Goal: Task Accomplishment & Management: Manage account settings

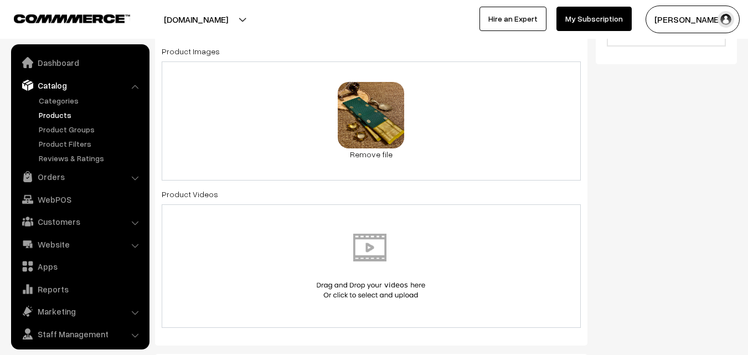
scroll to position [332, 0]
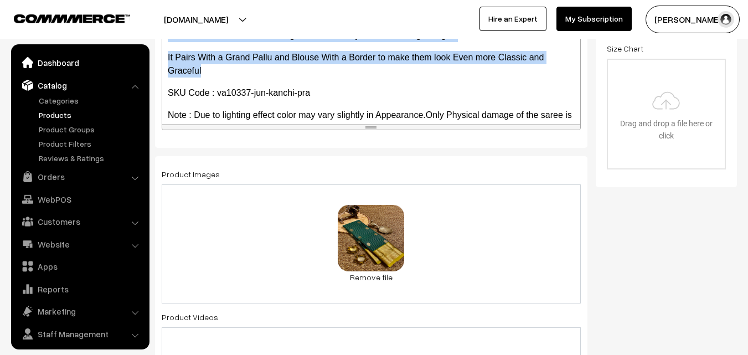
click at [48, 66] on link "Dashboard" at bounding box center [80, 63] width 132 height 20
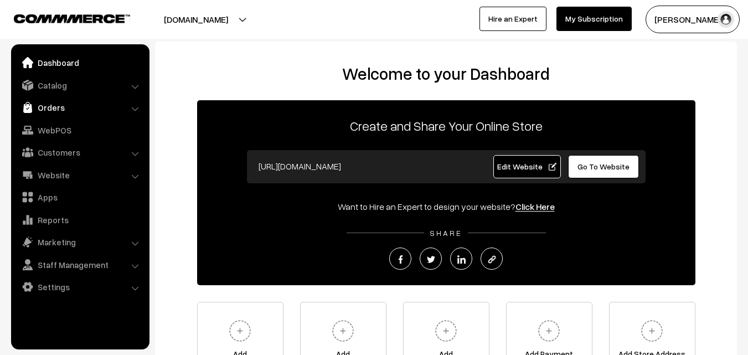
click at [61, 104] on link "Orders" at bounding box center [80, 107] width 132 height 20
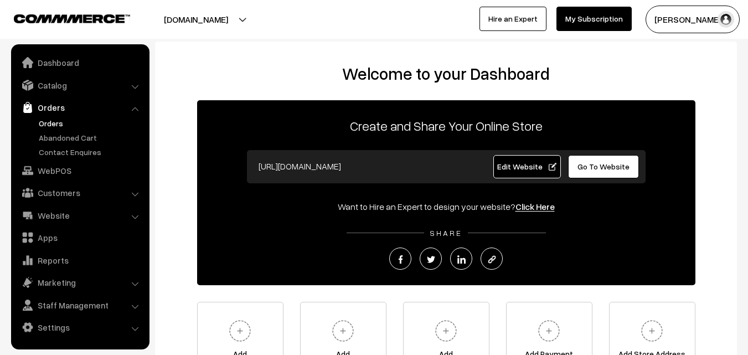
click at [59, 121] on link "Orders" at bounding box center [91, 123] width 110 height 12
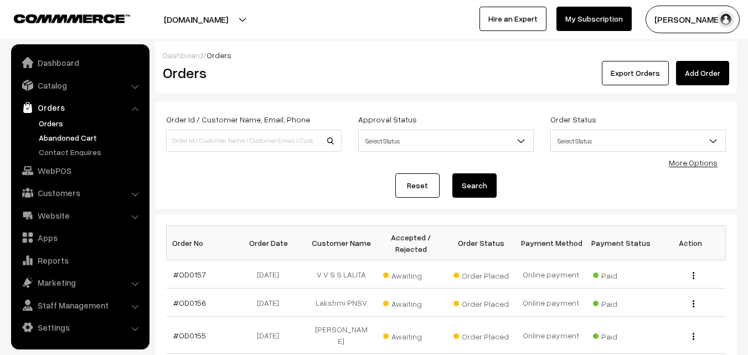
click at [63, 137] on link "Abandoned Cart" at bounding box center [91, 138] width 110 height 12
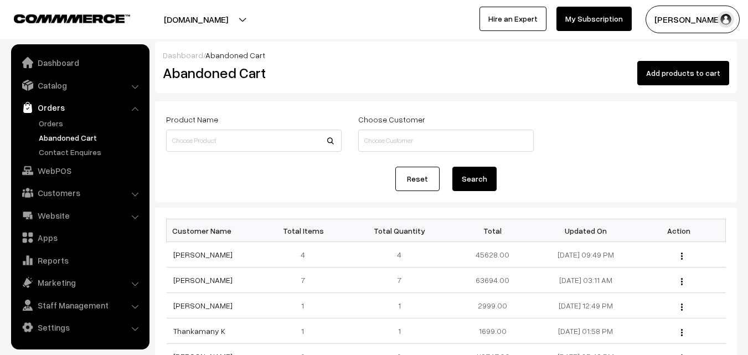
scroll to position [55, 0]
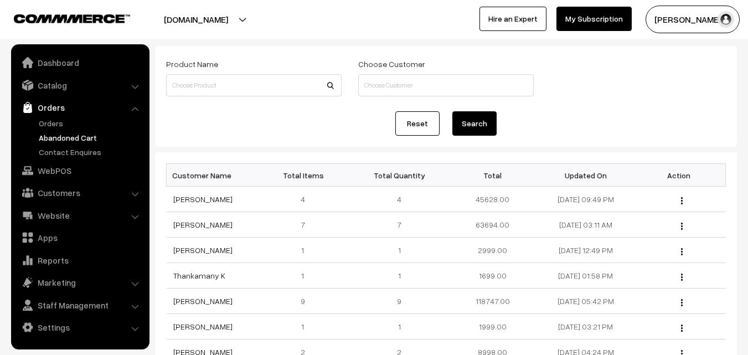
click at [66, 135] on link "Abandoned Cart" at bounding box center [91, 138] width 110 height 12
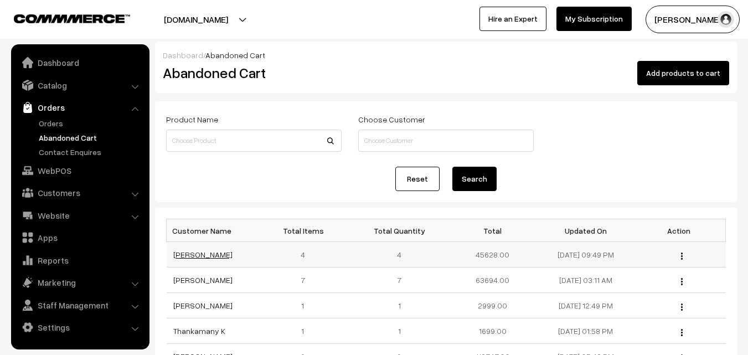
click at [194, 253] on link "[PERSON_NAME]" at bounding box center [202, 254] width 59 height 9
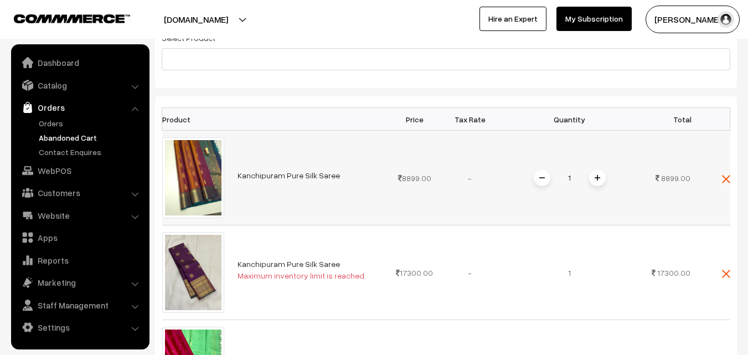
scroll to position [131, 0]
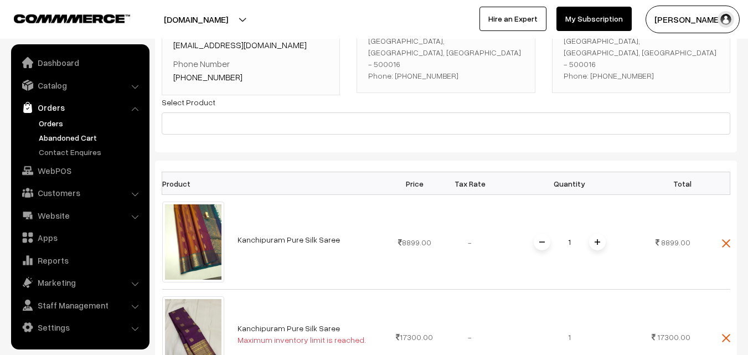
click at [48, 123] on link "Orders" at bounding box center [91, 123] width 110 height 12
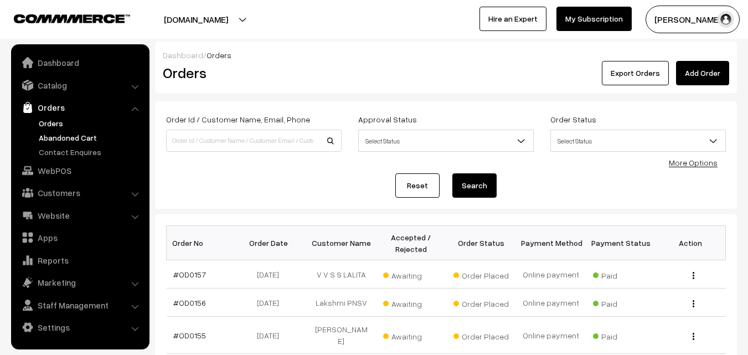
click at [82, 134] on link "Abandoned Cart" at bounding box center [91, 138] width 110 height 12
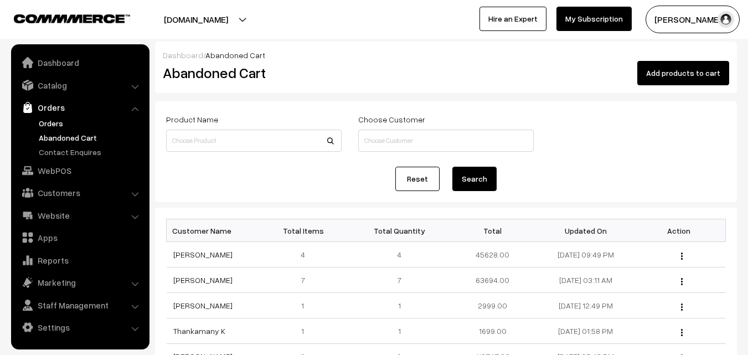
click at [44, 127] on link "Orders" at bounding box center [91, 123] width 110 height 12
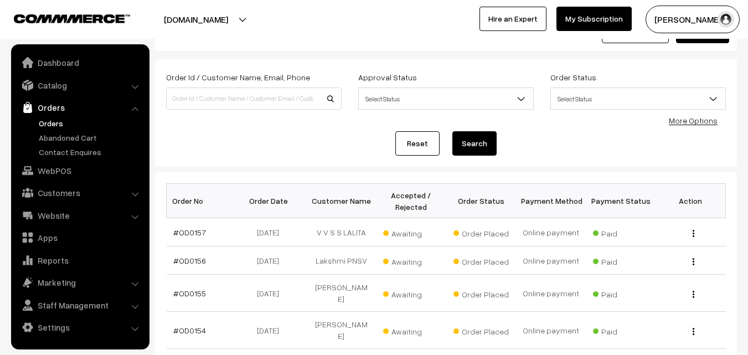
scroll to position [55, 0]
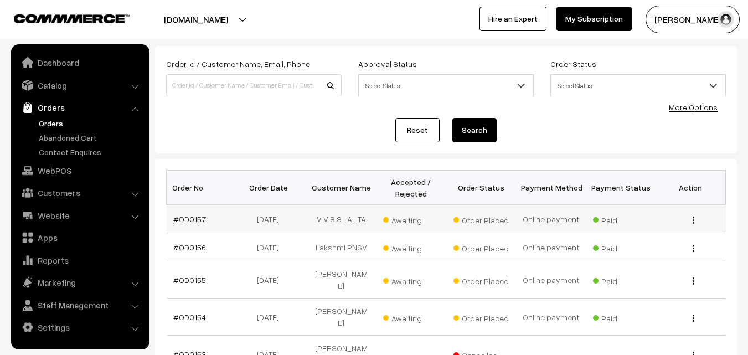
click at [194, 220] on link "#OD0157" at bounding box center [189, 218] width 33 height 9
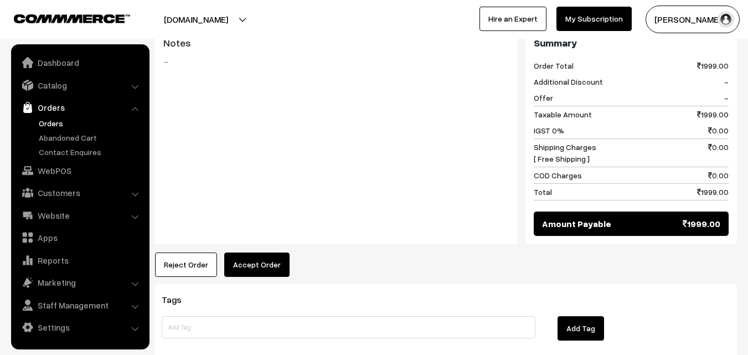
scroll to position [560, 0]
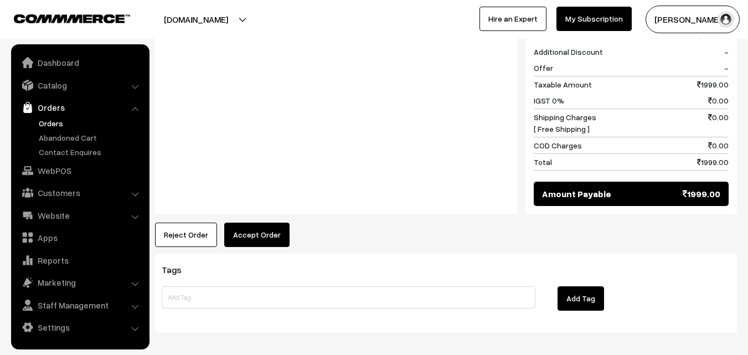
click at [251, 223] on button "Accept Order" at bounding box center [256, 235] width 65 height 24
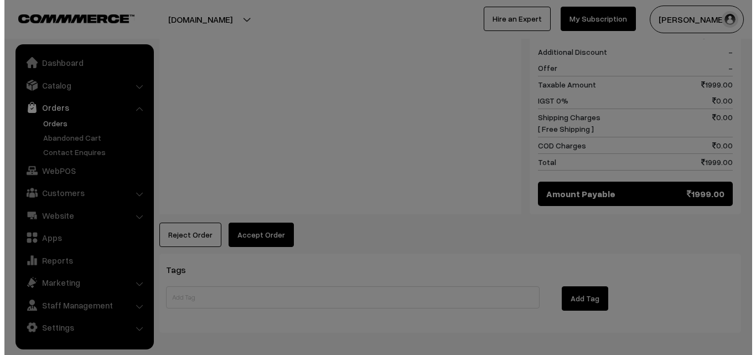
scroll to position [561, 0]
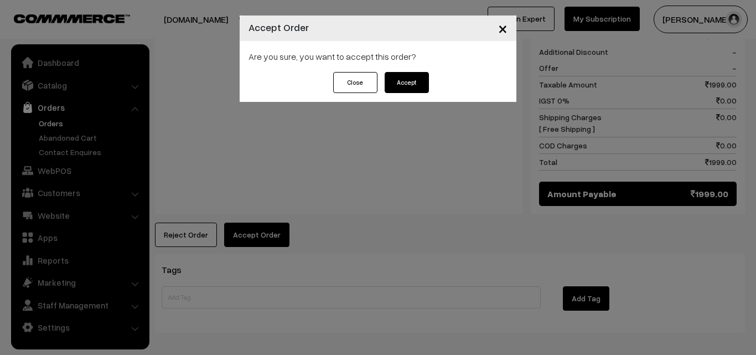
click at [412, 83] on button "Accept" at bounding box center [407, 82] width 44 height 21
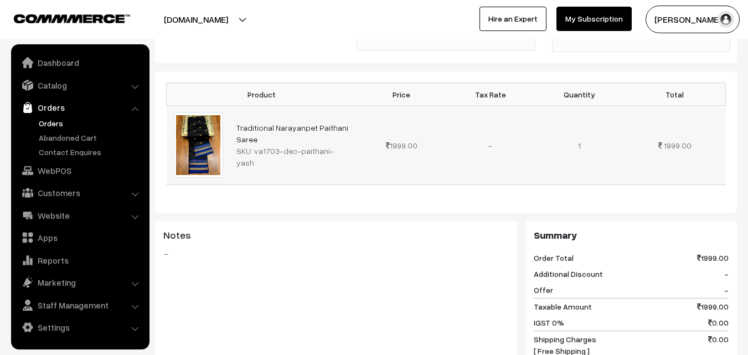
scroll to position [554, 0]
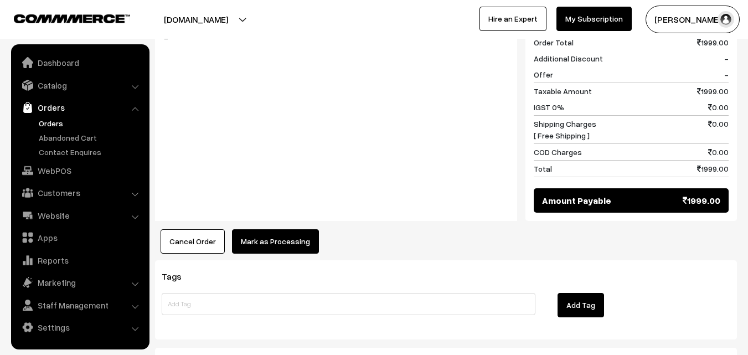
click at [272, 229] on button "Mark as Processing" at bounding box center [275, 241] width 87 height 24
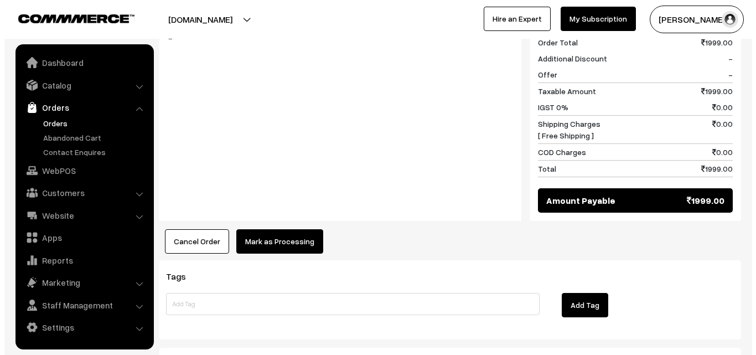
scroll to position [555, 0]
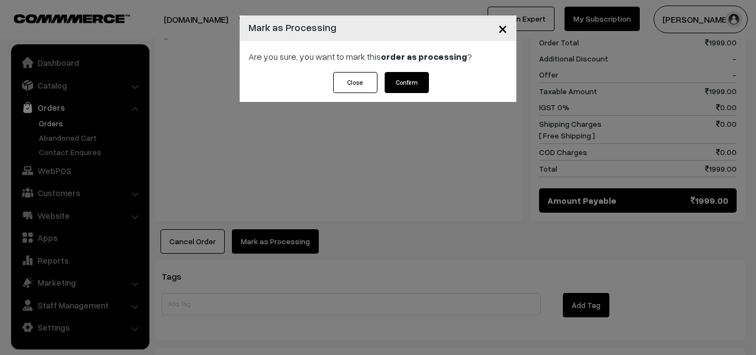
click at [407, 87] on button "Confirm" at bounding box center [407, 82] width 44 height 21
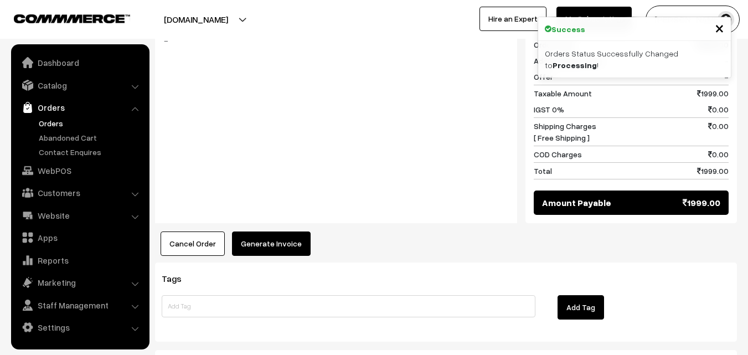
scroll to position [554, 0]
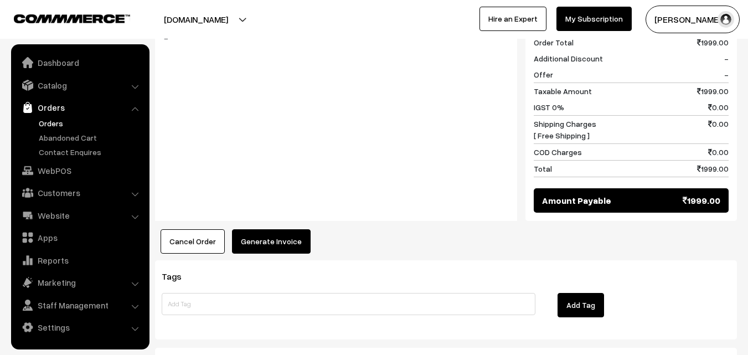
click at [274, 229] on button "Generate Invoice" at bounding box center [271, 241] width 79 height 24
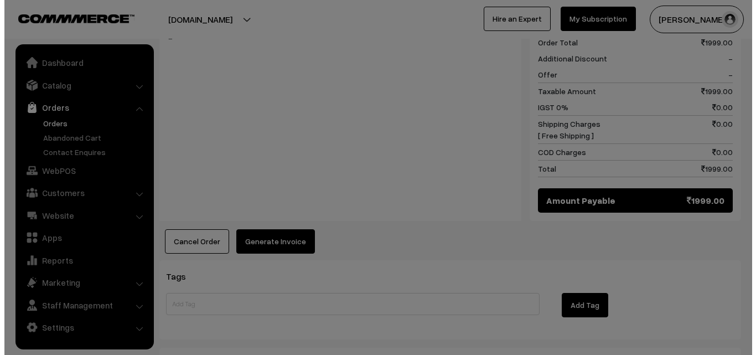
scroll to position [555, 0]
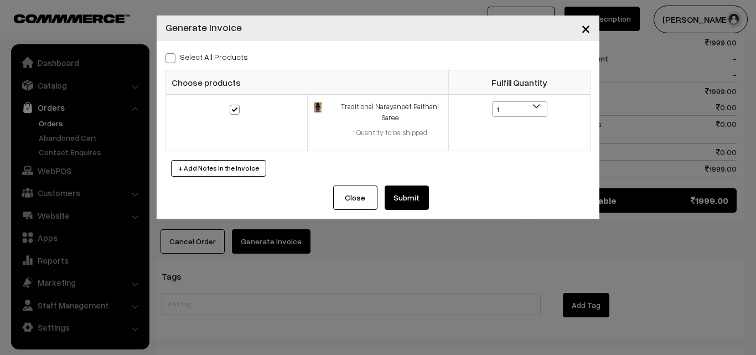
click at [399, 197] on button "Submit" at bounding box center [407, 197] width 44 height 24
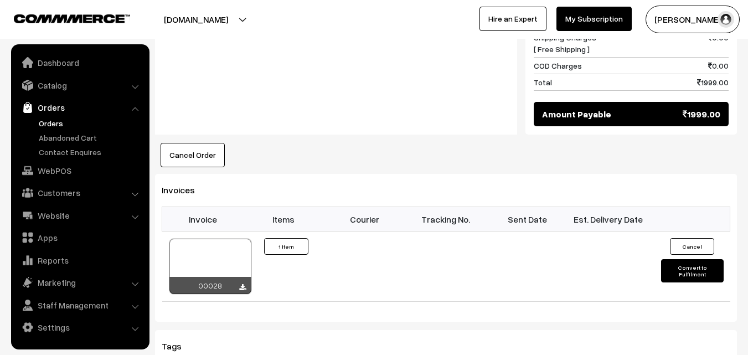
scroll to position [664, 0]
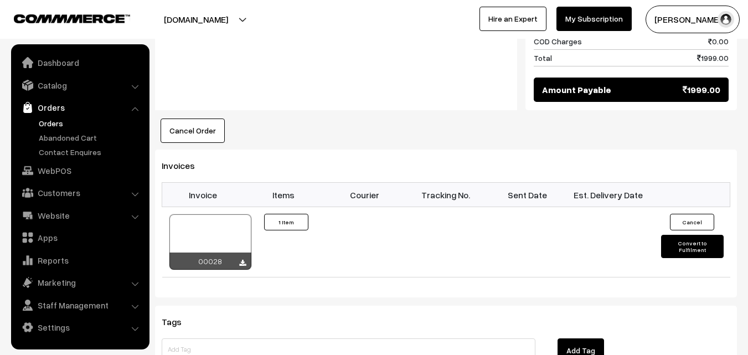
click at [60, 122] on link "Orders" at bounding box center [91, 123] width 110 height 12
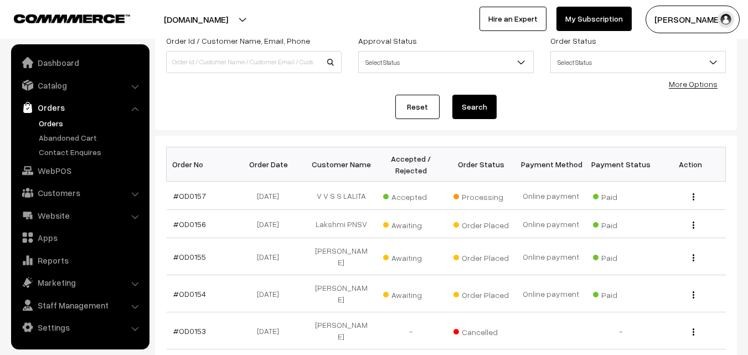
scroll to position [111, 0]
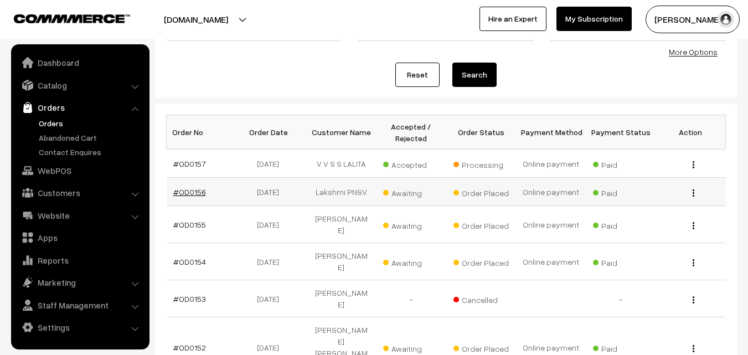
click at [192, 192] on link "#OD0156" at bounding box center [189, 191] width 33 height 9
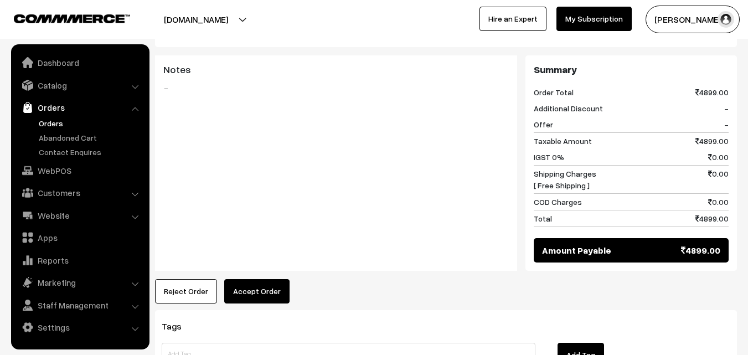
scroll to position [572, 0]
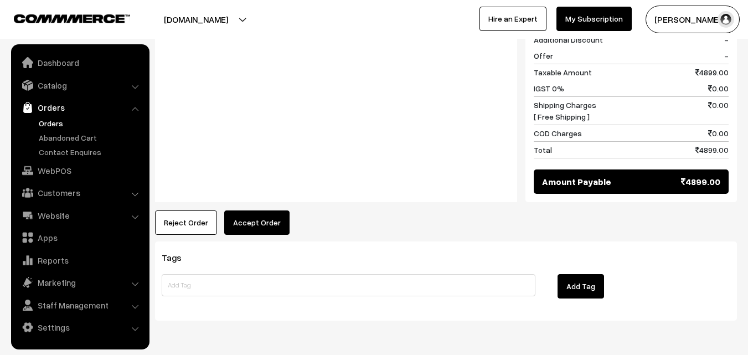
click at [244, 210] on button "Accept Order" at bounding box center [256, 222] width 65 height 24
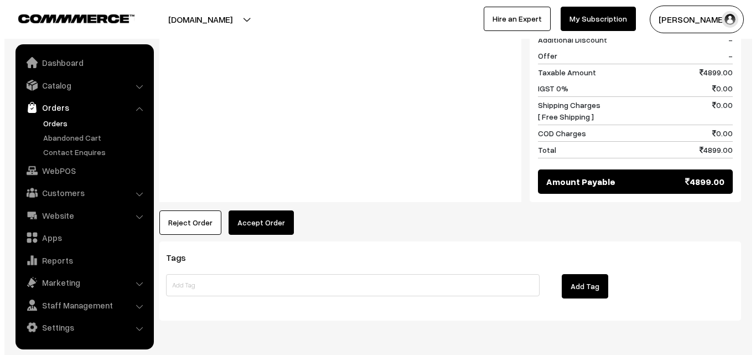
scroll to position [574, 0]
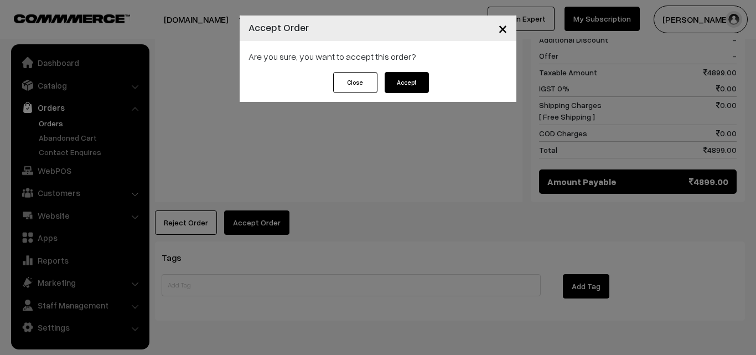
click at [407, 78] on button "Accept" at bounding box center [407, 82] width 44 height 21
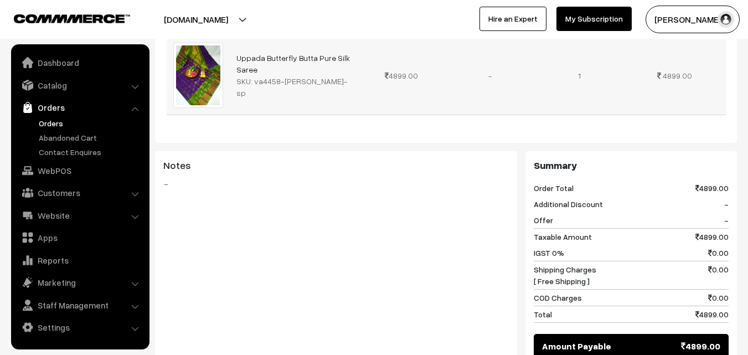
scroll to position [554, 0]
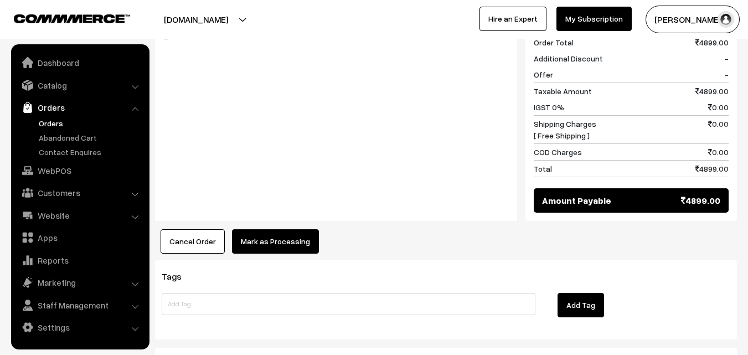
click at [278, 229] on button "Mark as Processing" at bounding box center [275, 241] width 87 height 24
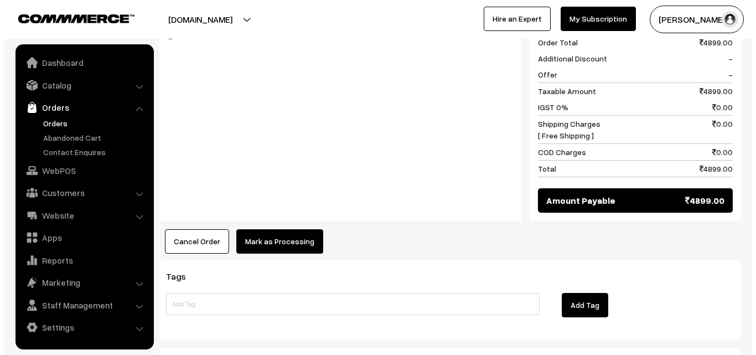
scroll to position [555, 0]
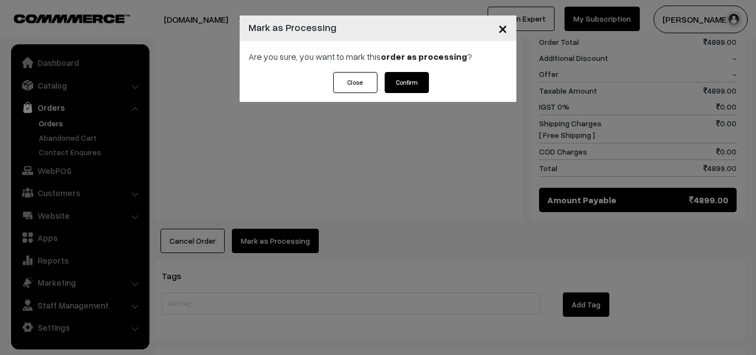
click at [405, 89] on button "Confirm" at bounding box center [407, 82] width 44 height 21
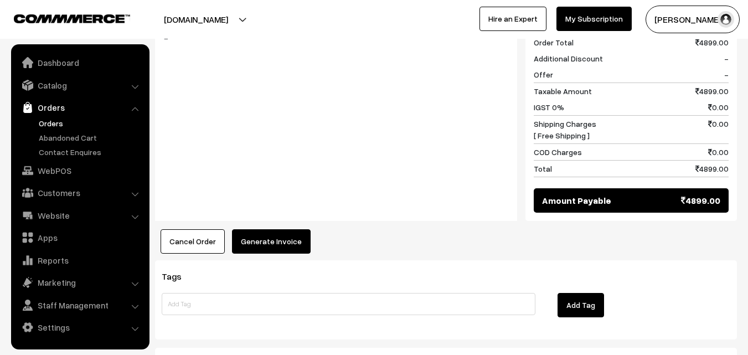
click at [276, 229] on button "Generate Invoice" at bounding box center [271, 241] width 79 height 24
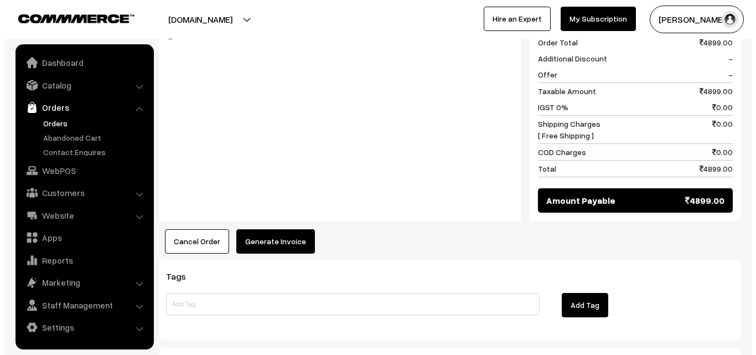
scroll to position [555, 0]
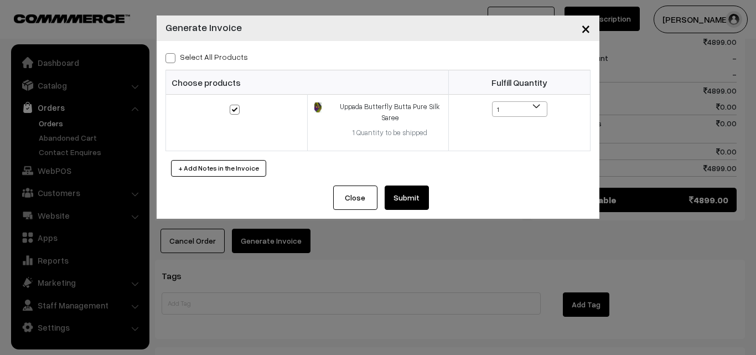
click at [399, 196] on button "Submit" at bounding box center [407, 197] width 44 height 24
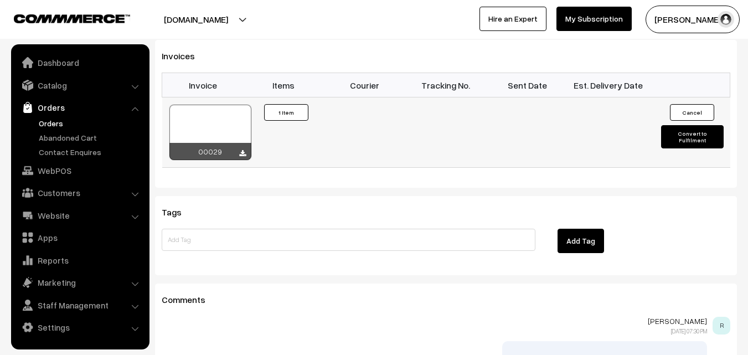
click at [679, 125] on button "Convert to Fulfilment" at bounding box center [692, 136] width 63 height 23
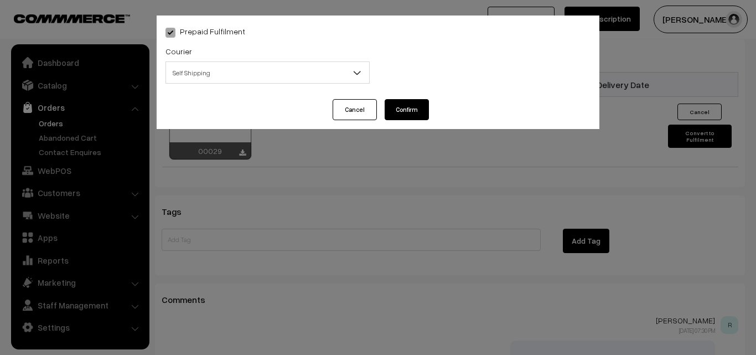
scroll to position [776, 0]
click at [404, 106] on button "Confirm" at bounding box center [407, 109] width 44 height 21
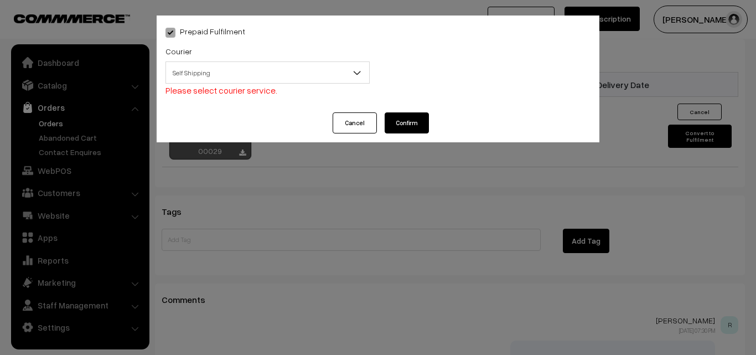
click at [358, 73] on b at bounding box center [357, 72] width 11 height 11
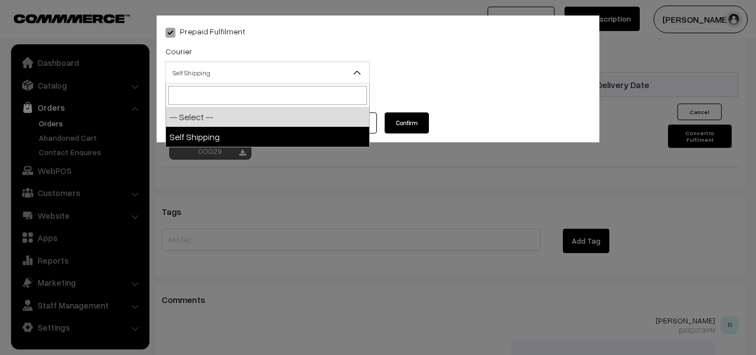
select select "1"
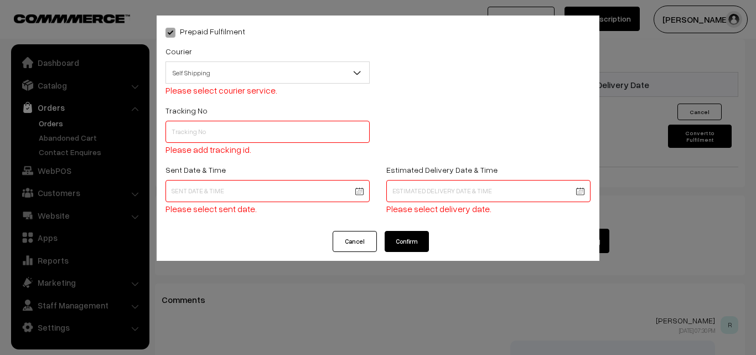
click at [405, 236] on button "Confirm" at bounding box center [407, 241] width 44 height 21
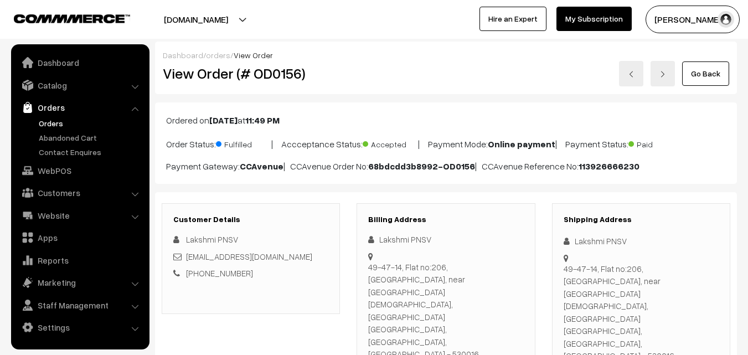
scroll to position [774, 0]
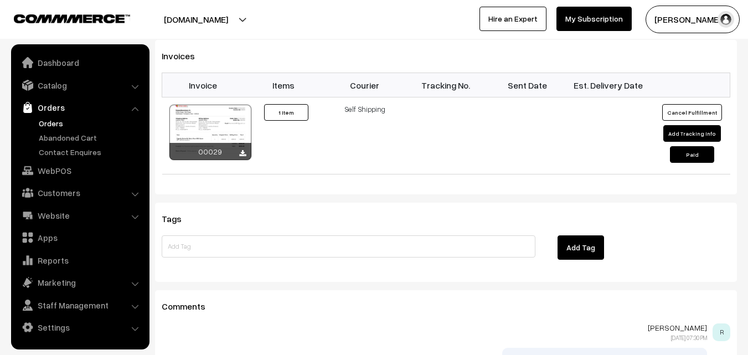
click at [58, 122] on link "Orders" at bounding box center [91, 123] width 110 height 12
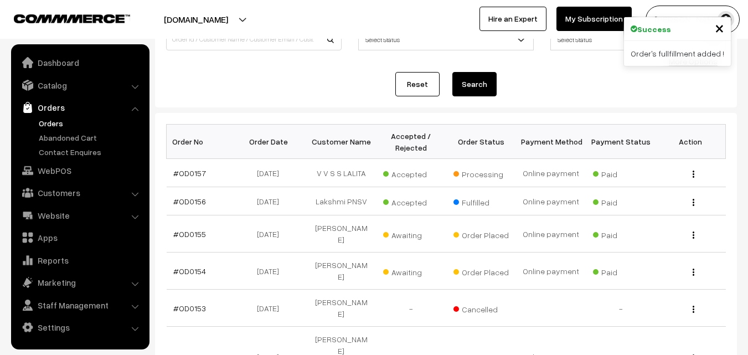
scroll to position [111, 0]
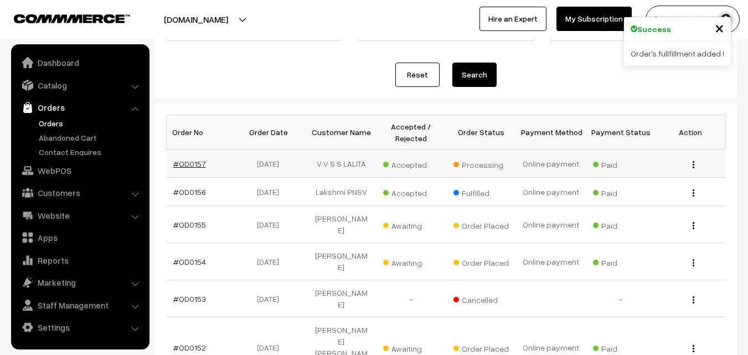
click at [184, 162] on link "#OD0157" at bounding box center [189, 163] width 33 height 9
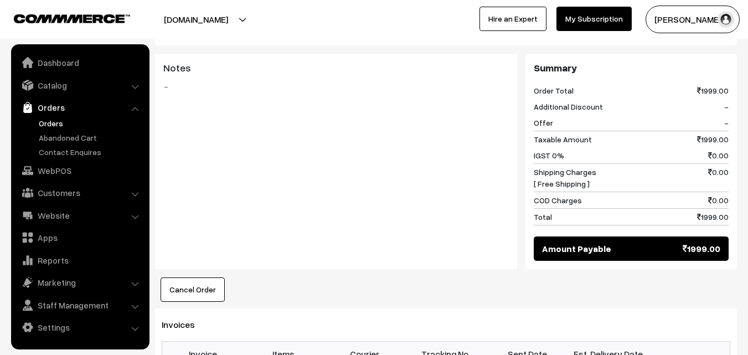
scroll to position [609, 0]
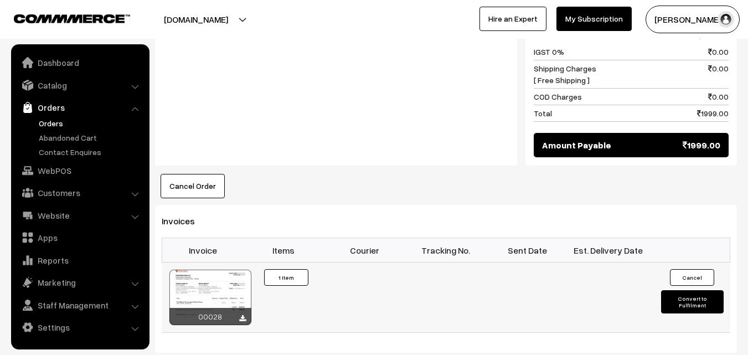
click at [673, 290] on button "Convert to Fulfilment" at bounding box center [692, 301] width 63 height 23
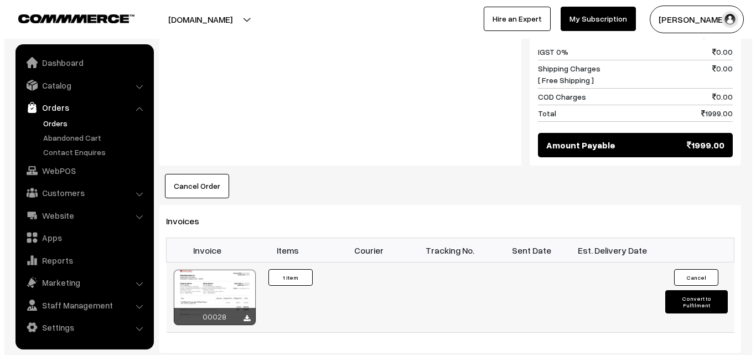
scroll to position [610, 0]
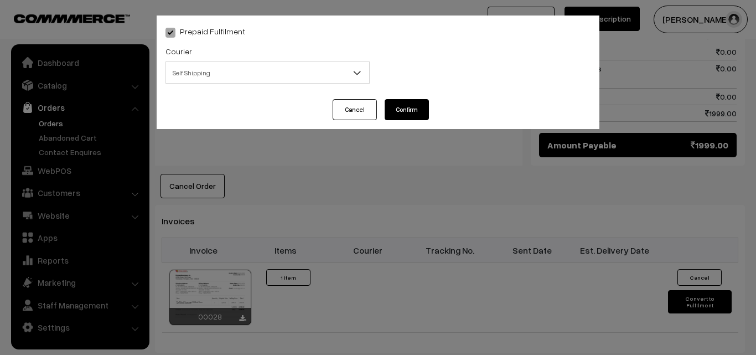
drag, startPoint x: 404, startPoint y: 106, endPoint x: 357, endPoint y: 61, distance: 65.0
click at [358, 61] on div "Prepaid Fulfilment Courier -- Select -- Self Shipping Self Shipping Packing Mat…" at bounding box center [378, 72] width 443 height 113
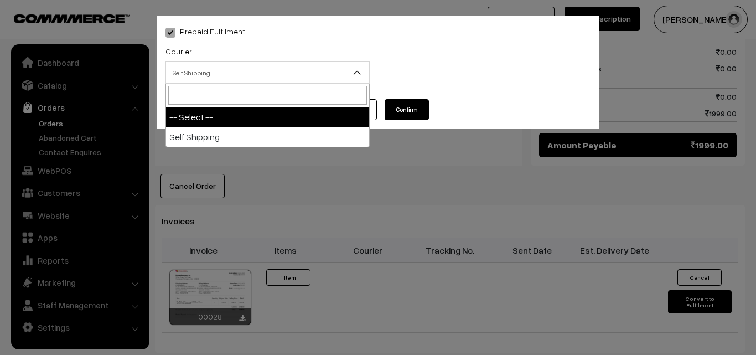
click at [357, 69] on b at bounding box center [357, 72] width 11 height 11
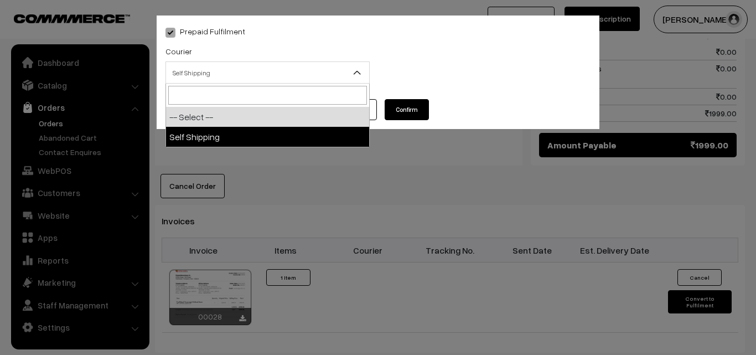
select select "1"
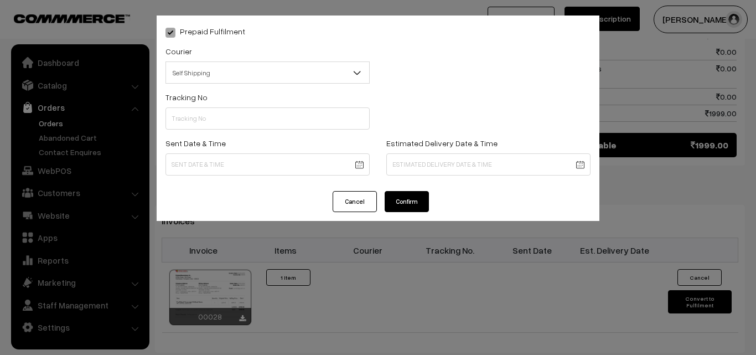
click at [407, 204] on button "Confirm" at bounding box center [407, 201] width 44 height 21
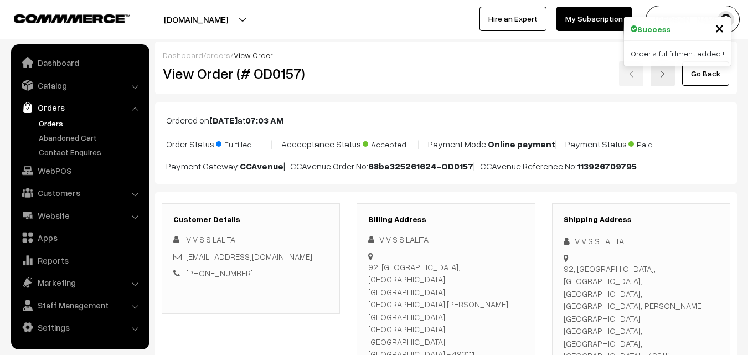
scroll to position [609, 0]
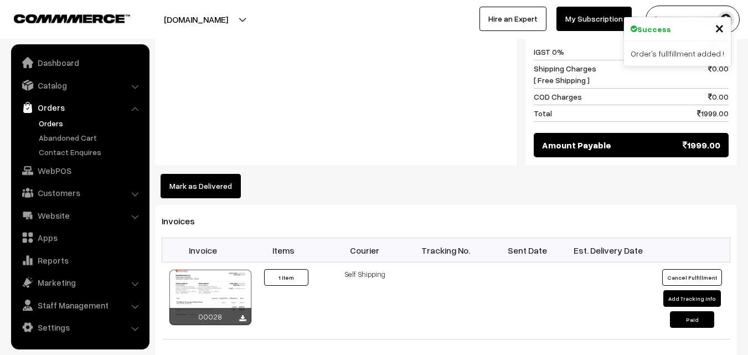
click at [54, 126] on link "Orders" at bounding box center [91, 123] width 110 height 12
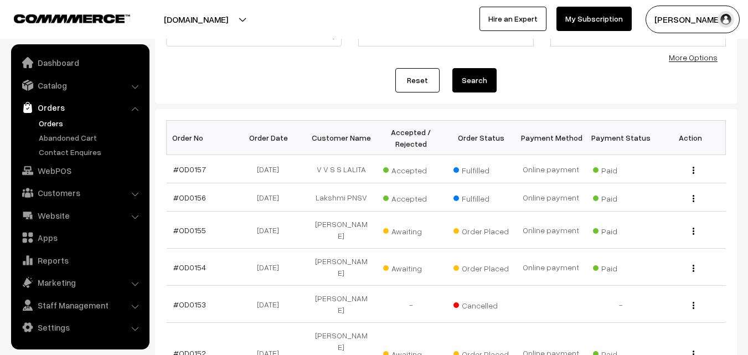
scroll to position [111, 0]
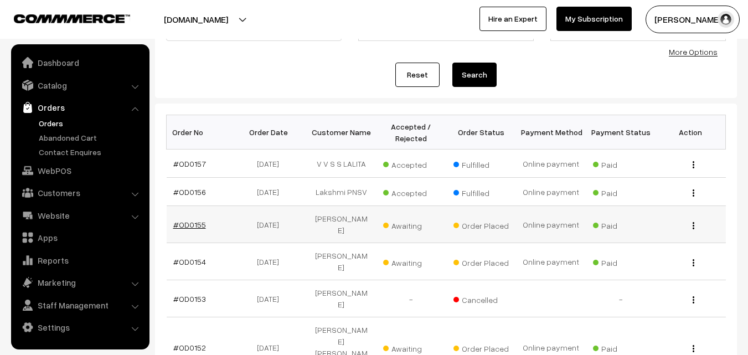
click at [197, 220] on link "#OD0155" at bounding box center [189, 224] width 33 height 9
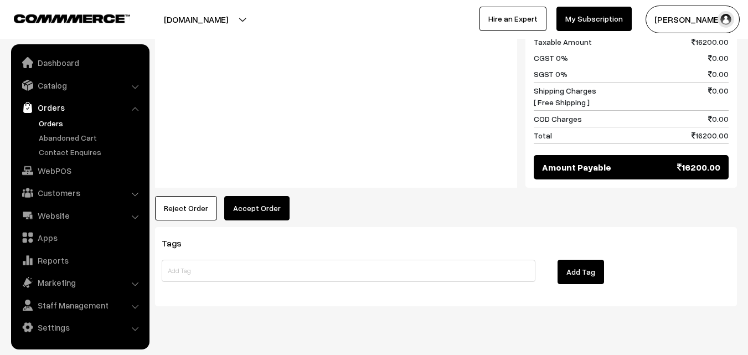
scroll to position [554, 0]
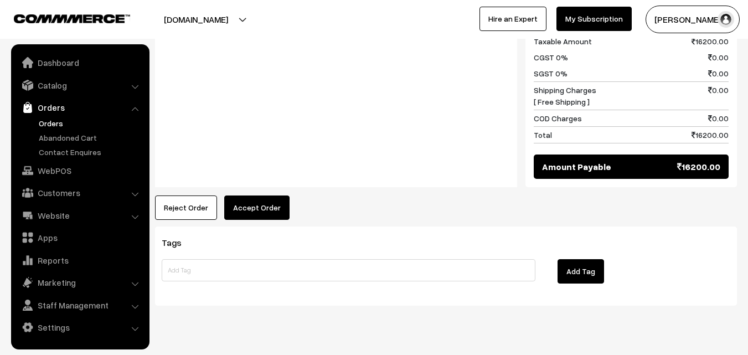
click at [250, 196] on button "Accept Order" at bounding box center [256, 207] width 65 height 24
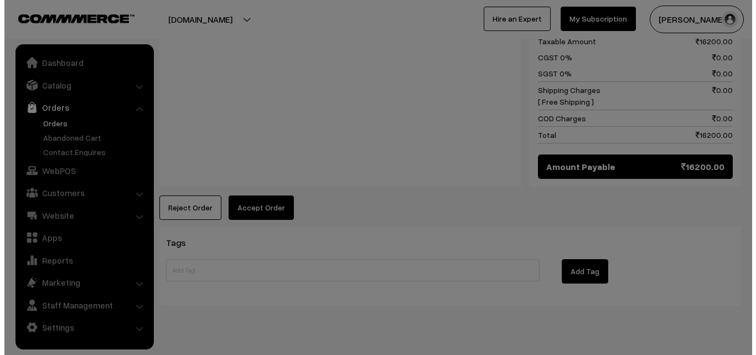
scroll to position [555, 0]
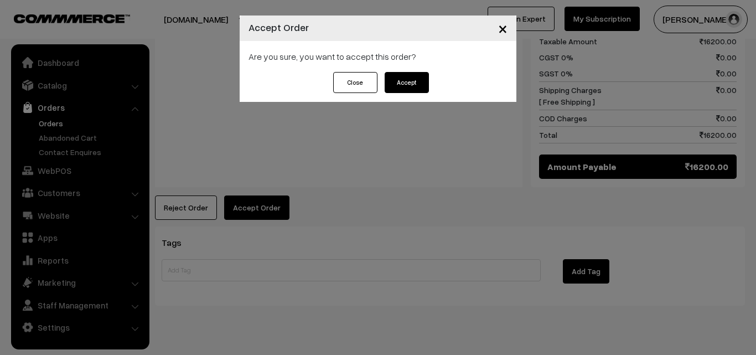
click at [419, 83] on button "Accept" at bounding box center [407, 82] width 44 height 21
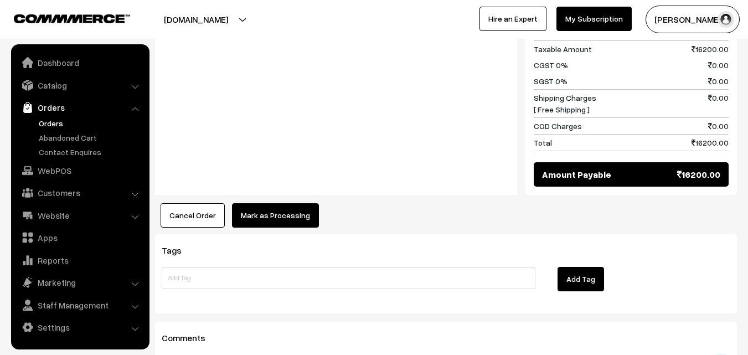
scroll to position [609, 0]
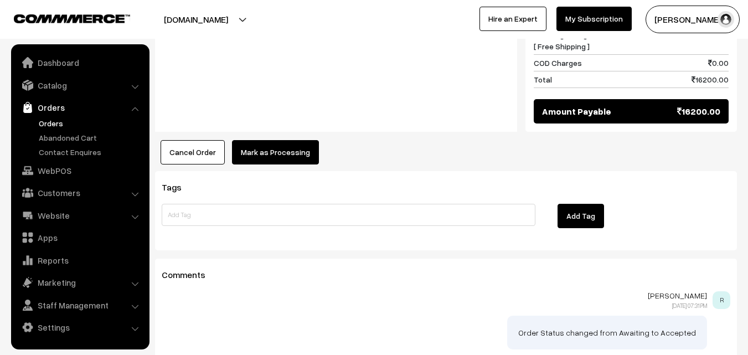
click at [282, 146] on button "Mark as Processing" at bounding box center [275, 152] width 87 height 24
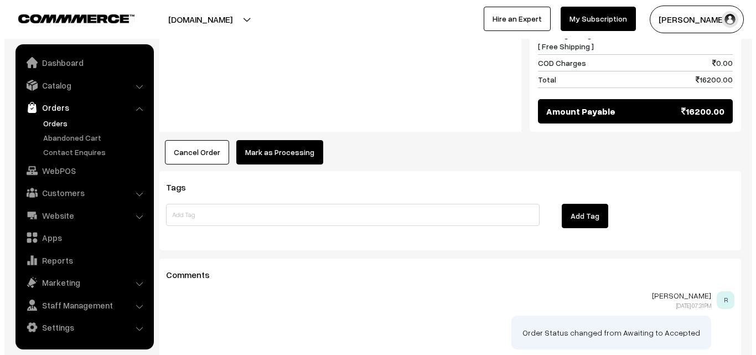
scroll to position [610, 0]
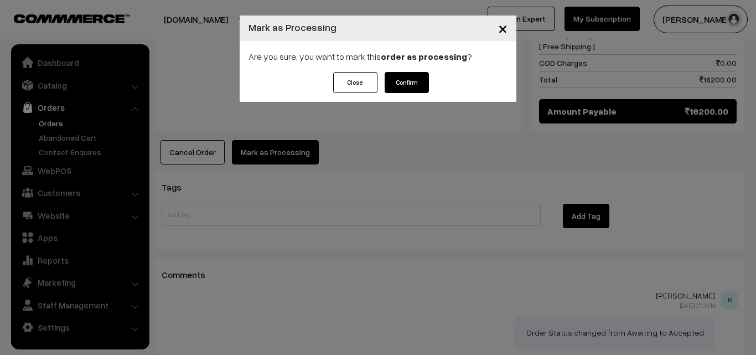
click at [413, 82] on button "Confirm" at bounding box center [407, 82] width 44 height 21
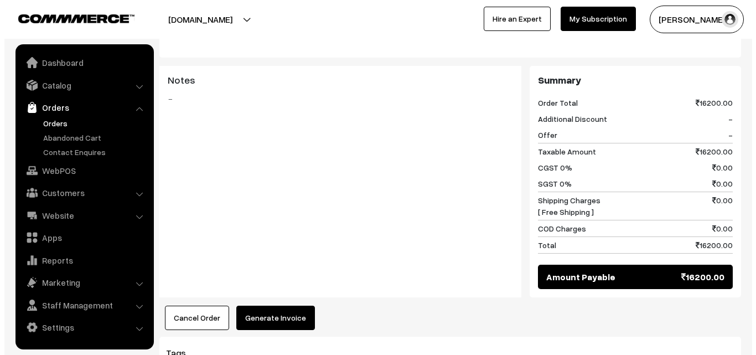
scroll to position [443, 0]
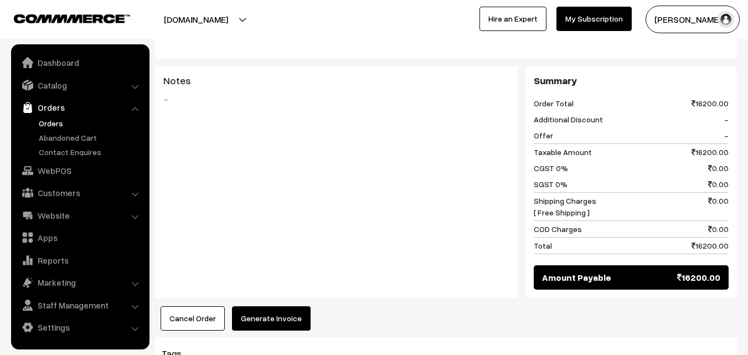
click at [273, 306] on button "Generate Invoice" at bounding box center [271, 318] width 79 height 24
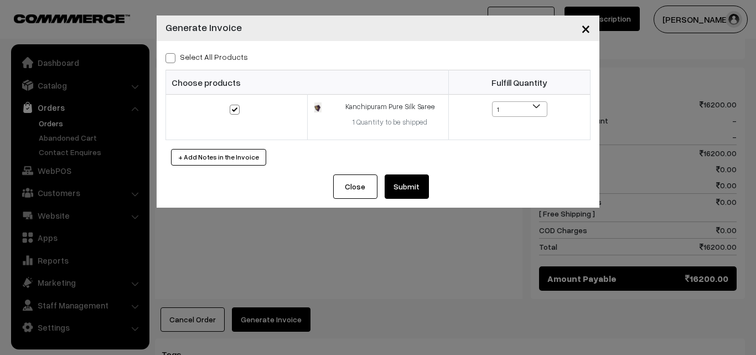
click at [412, 185] on button "Submit" at bounding box center [407, 186] width 44 height 24
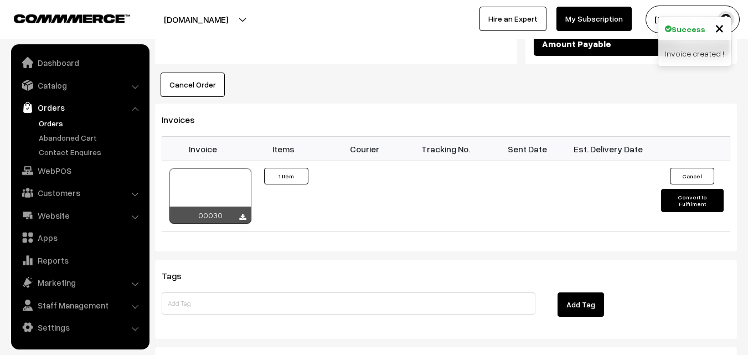
scroll to position [720, 0]
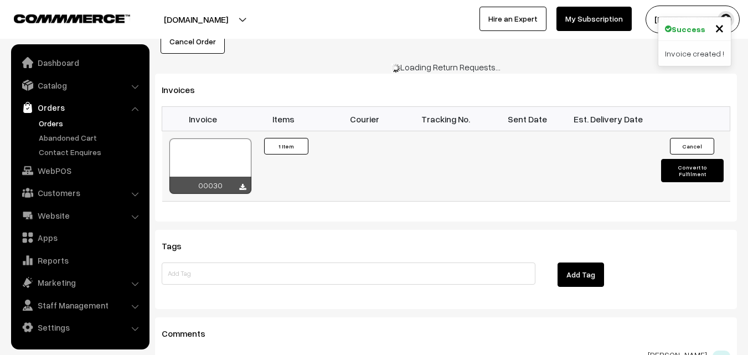
click at [695, 159] on button "Convert to Fulfilment" at bounding box center [692, 170] width 63 height 23
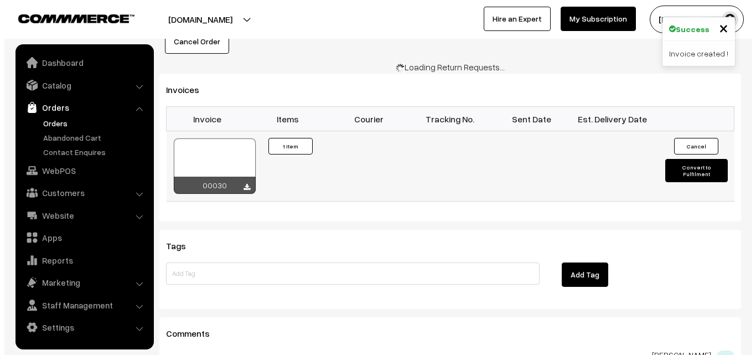
scroll to position [721, 0]
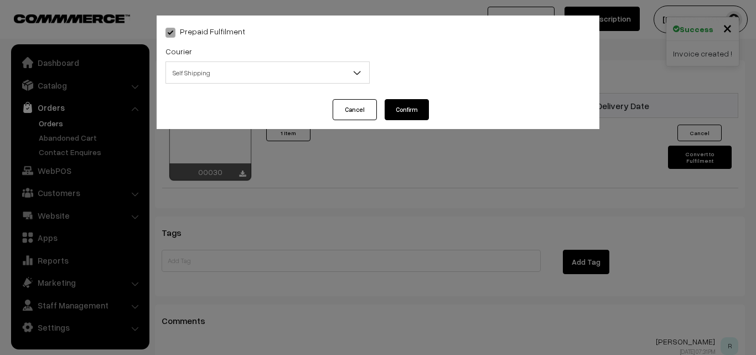
click at [321, 74] on span "Self Shipping" at bounding box center [267, 72] width 203 height 19
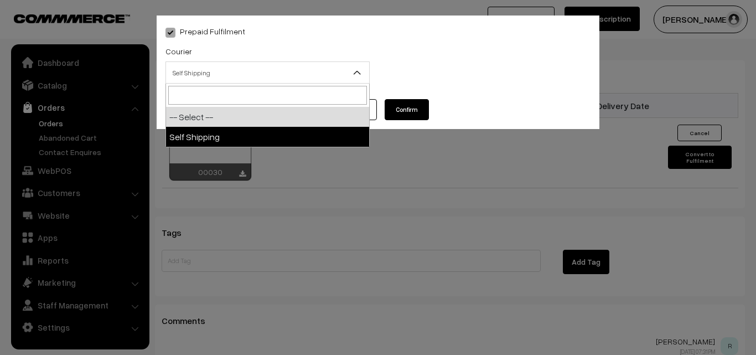
select select "1"
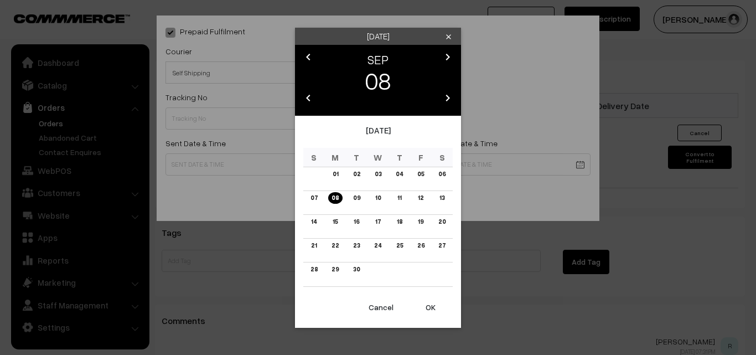
click at [337, 196] on link "08" at bounding box center [335, 198] width 14 height 12
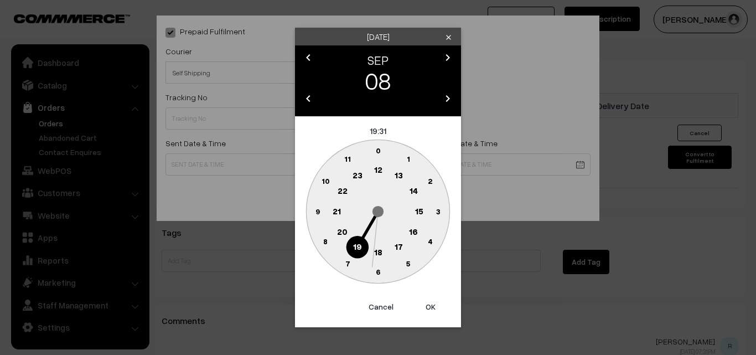
click at [426, 308] on button "OK" at bounding box center [431, 307] width 44 height 24
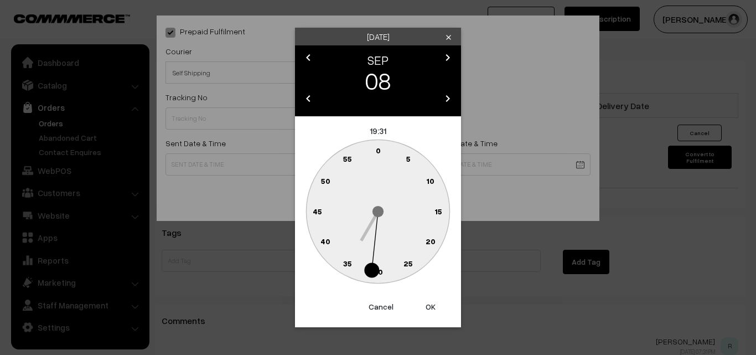
click at [433, 306] on button "OK" at bounding box center [431, 307] width 44 height 24
type input "08-09-2025 19:31"
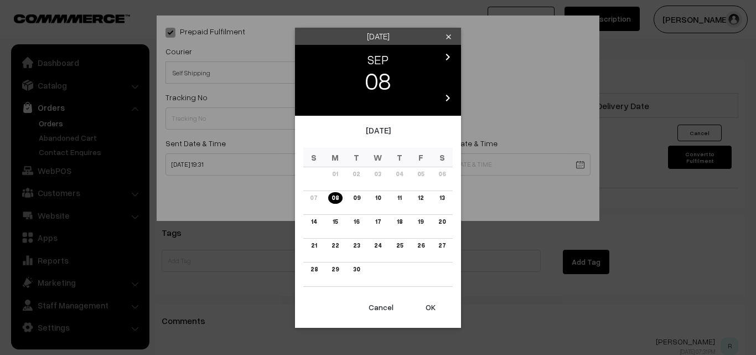
click at [445, 195] on link "13" at bounding box center [442, 198] width 12 height 12
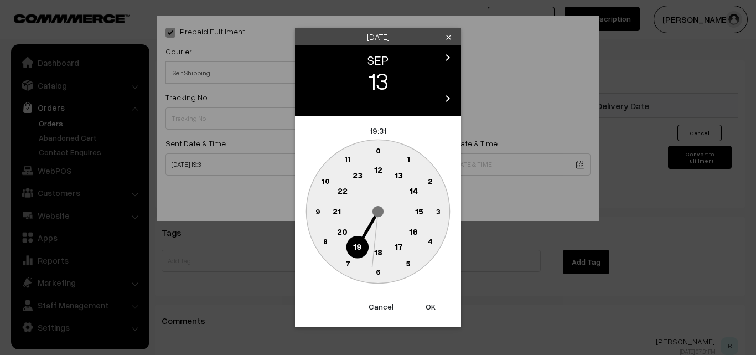
click at [434, 307] on button "OK" at bounding box center [431, 307] width 44 height 24
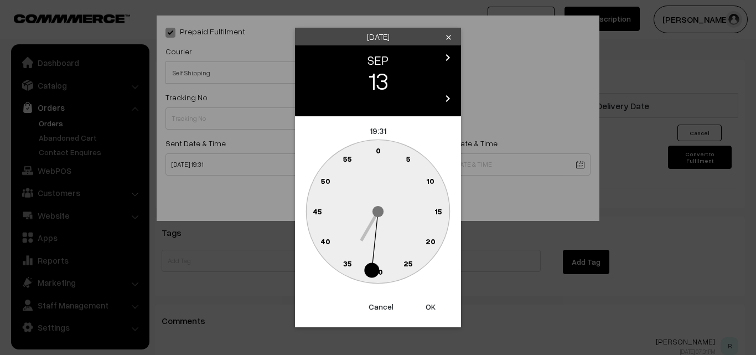
click at [432, 303] on button "OK" at bounding box center [431, 307] width 44 height 24
type input "13-09-2025 19:31"
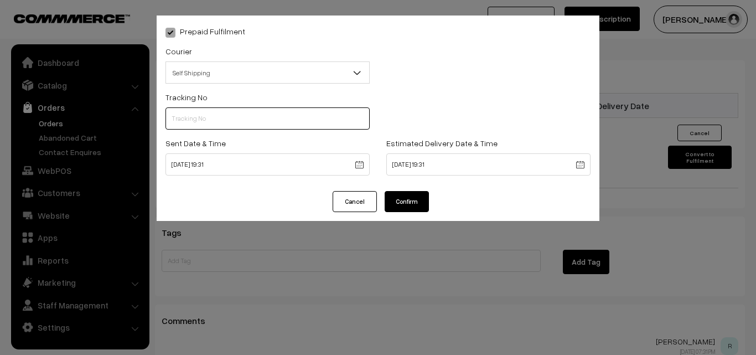
click at [228, 116] on input "text" at bounding box center [268, 118] width 204 height 22
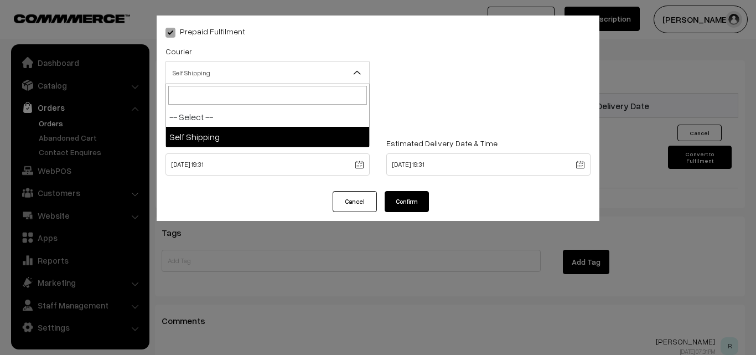
click at [263, 71] on span "Self Shipping" at bounding box center [267, 72] width 203 height 19
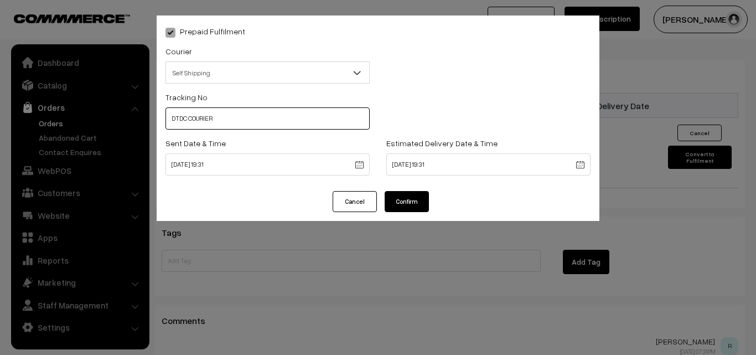
click at [265, 121] on input "DTDC COURIER" at bounding box center [268, 118] width 204 height 22
drag, startPoint x: 223, startPoint y: 116, endPoint x: 142, endPoint y: 116, distance: 80.3
click at [142, 116] on div "Prepaid Fulfilment Courier -- Select -- Self Shipping Self Shipping Packing Mat…" at bounding box center [378, 177] width 756 height 355
paste input "tdc tracking number:C54535780"
click at [233, 118] on input "Dtdc tracking number:C54535780" at bounding box center [268, 118] width 204 height 22
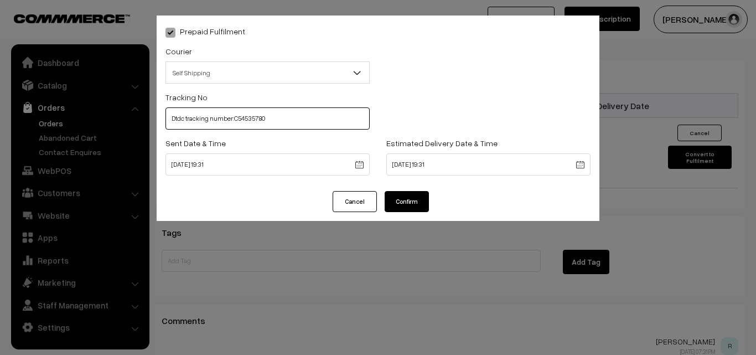
click at [235, 117] on input "Dtdc tracking number:C54535780" at bounding box center [268, 118] width 204 height 22
click at [234, 118] on input "Dtdc tracking number:C54535780" at bounding box center [268, 118] width 204 height 22
type input "Dtdc tracking number: C54535780"
click at [419, 202] on button "Confirm" at bounding box center [407, 201] width 44 height 21
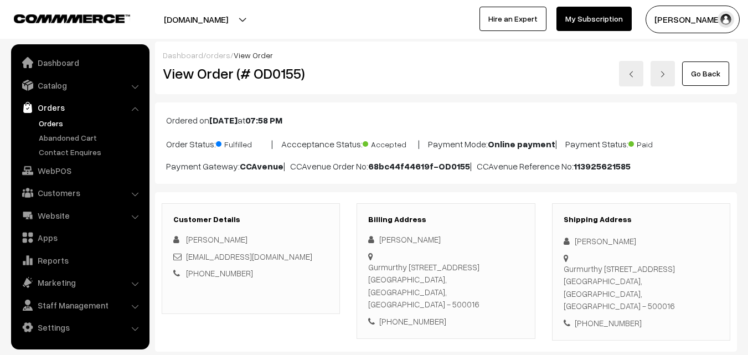
scroll to position [720, 0]
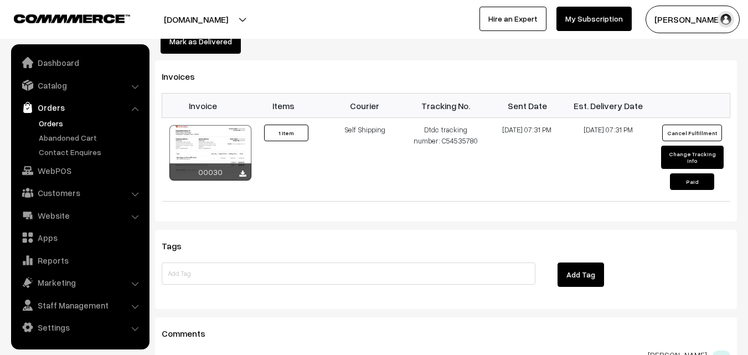
click at [47, 125] on link "Orders" at bounding box center [91, 123] width 110 height 12
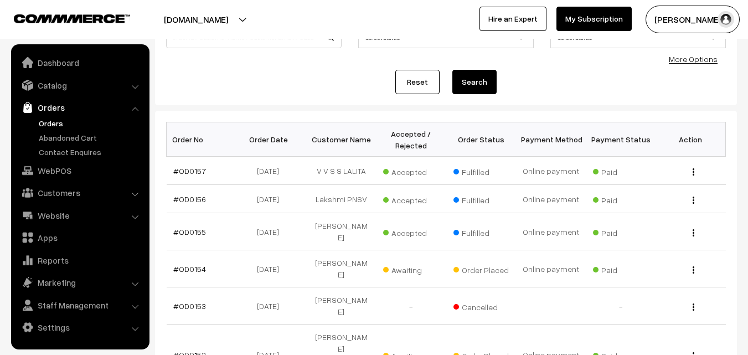
scroll to position [111, 0]
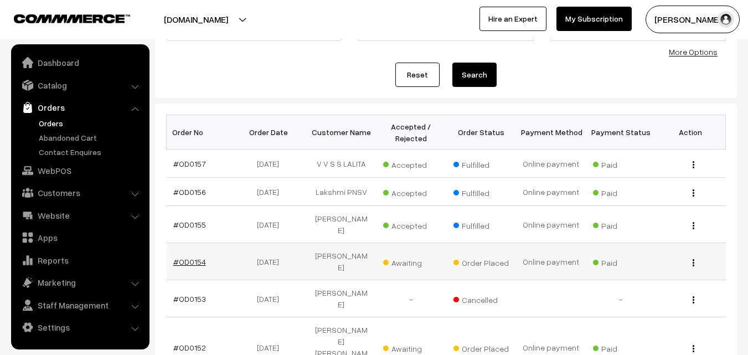
click at [183, 257] on link "#OD0154" at bounding box center [189, 261] width 33 height 9
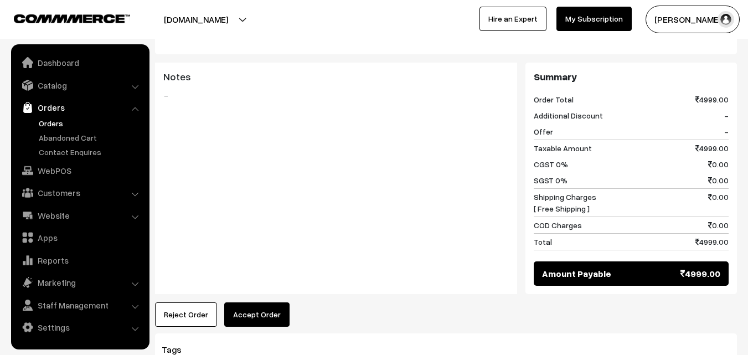
scroll to position [498, 0]
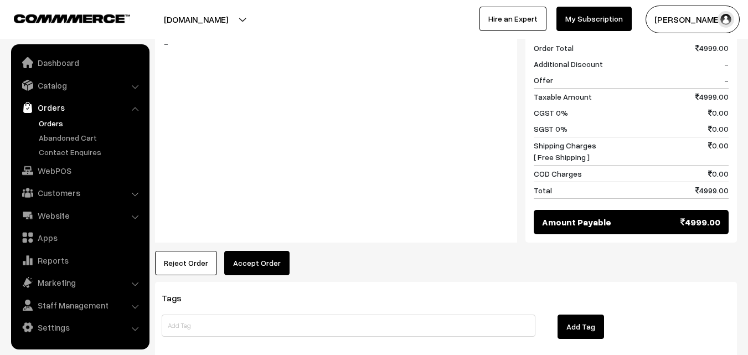
click at [263, 251] on button "Accept Order" at bounding box center [256, 263] width 65 height 24
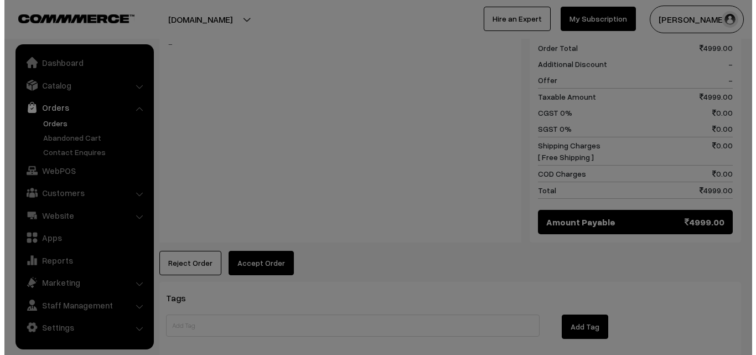
scroll to position [499, 0]
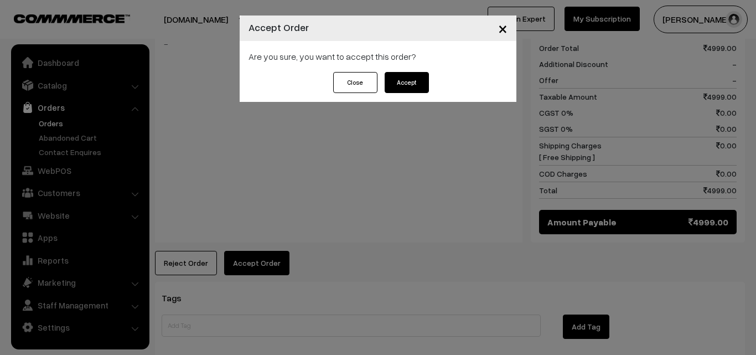
click at [402, 84] on button "Accept" at bounding box center [407, 82] width 44 height 21
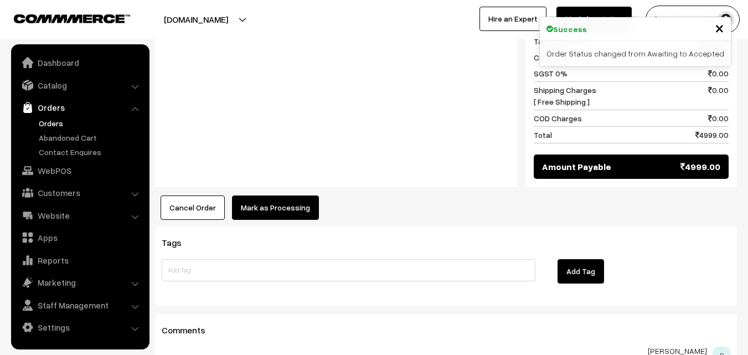
click at [292, 195] on button "Mark as Processing" at bounding box center [275, 207] width 87 height 24
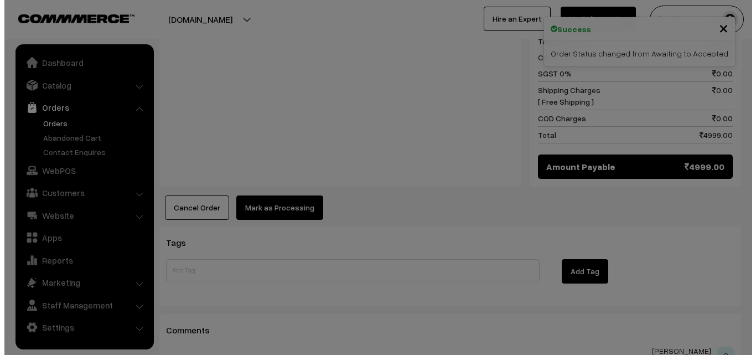
scroll to position [555, 0]
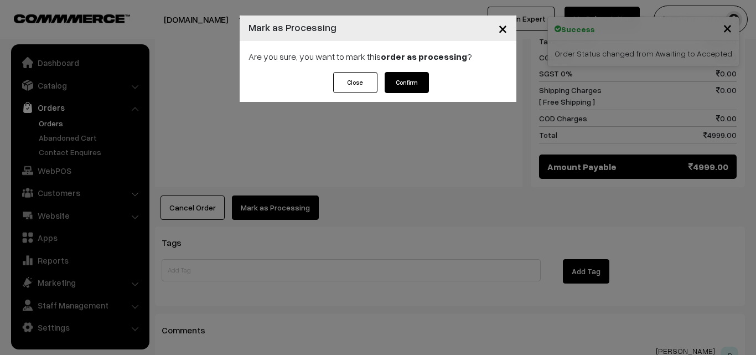
click at [406, 87] on button "Confirm" at bounding box center [407, 82] width 44 height 21
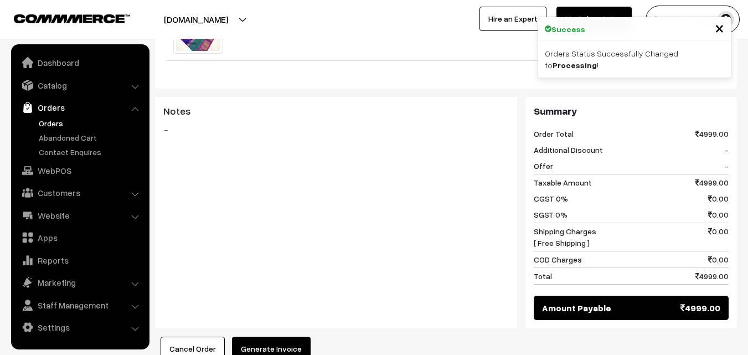
scroll to position [409, 0]
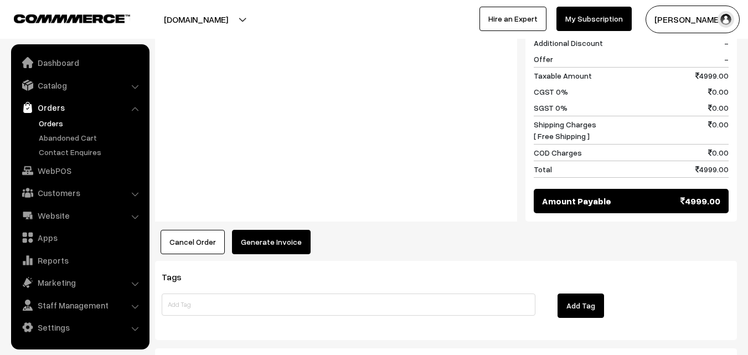
click at [282, 232] on button "Generate Invoice" at bounding box center [271, 242] width 79 height 24
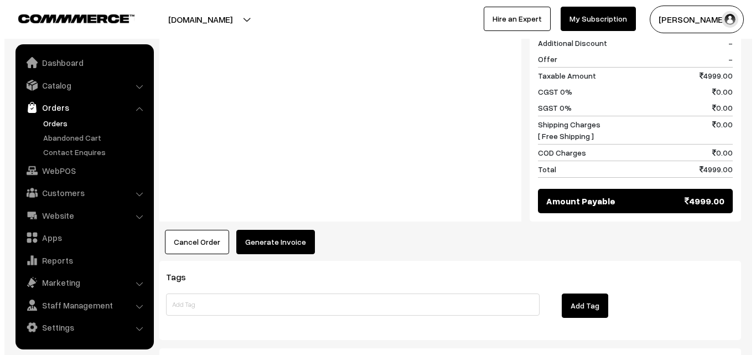
scroll to position [521, 0]
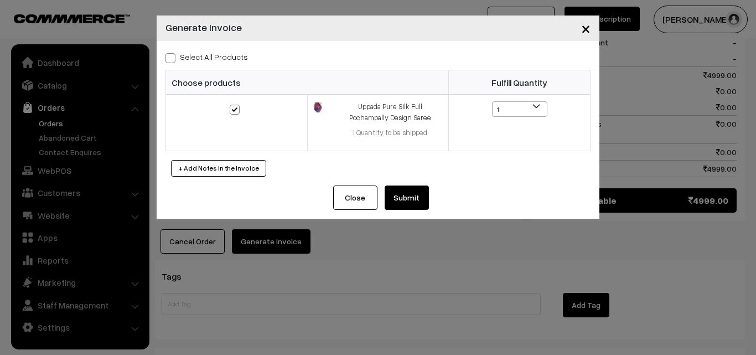
click at [410, 193] on button "Submit" at bounding box center [407, 197] width 44 height 24
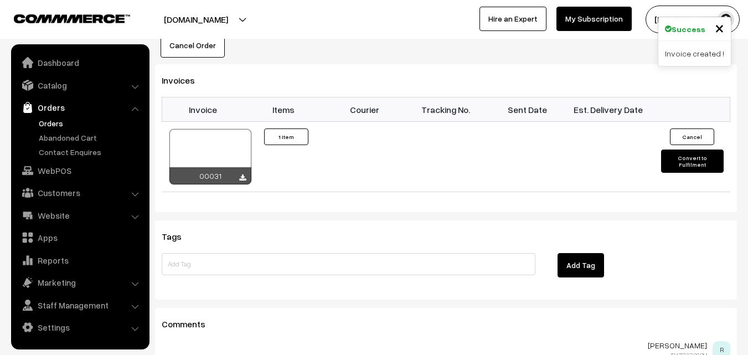
scroll to position [741, 0]
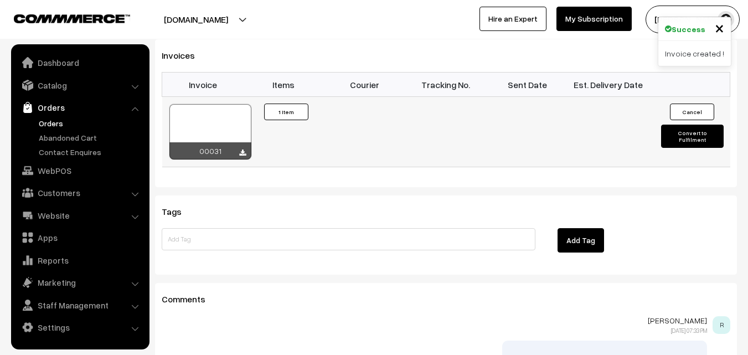
click at [691, 125] on button "Convert to Fulfilment" at bounding box center [692, 136] width 63 height 23
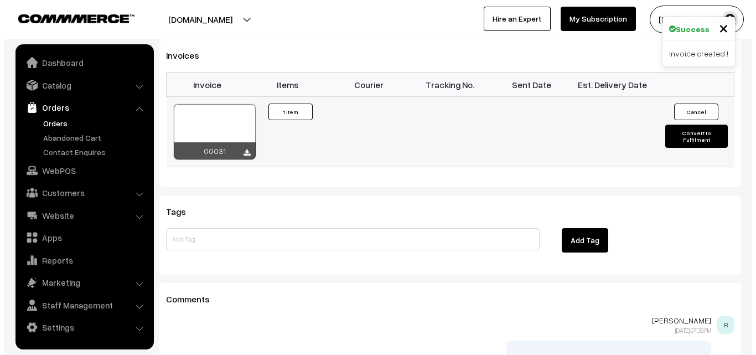
scroll to position [742, 0]
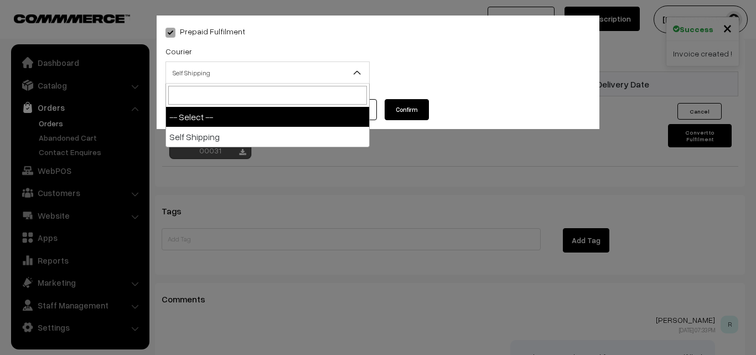
click at [345, 73] on span "Self Shipping" at bounding box center [267, 72] width 203 height 19
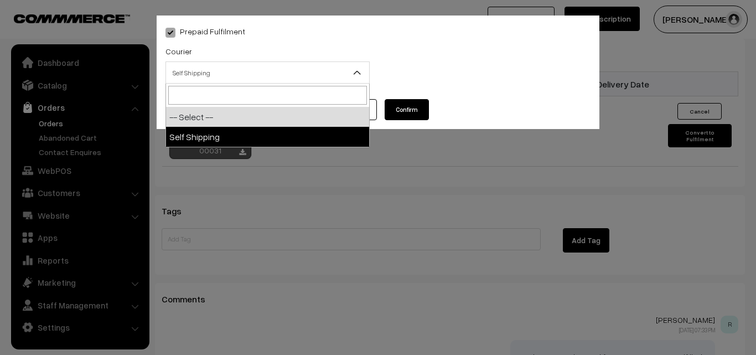
select select "1"
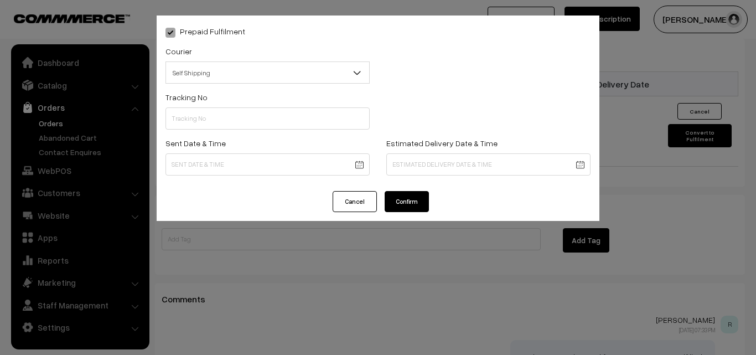
click at [397, 202] on button "Confirm" at bounding box center [407, 201] width 44 height 21
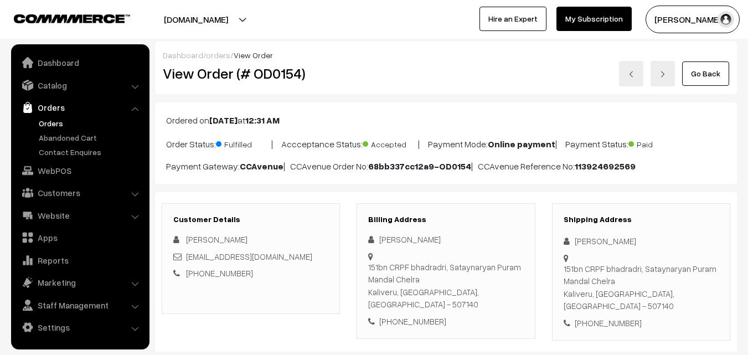
scroll to position [734, 0]
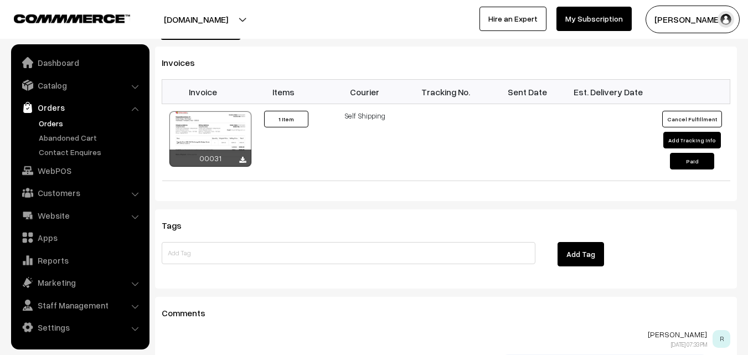
click at [48, 120] on link "Orders" at bounding box center [91, 123] width 110 height 12
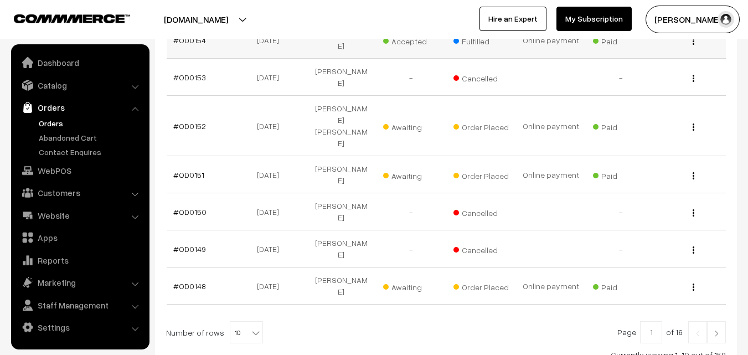
scroll to position [277, 0]
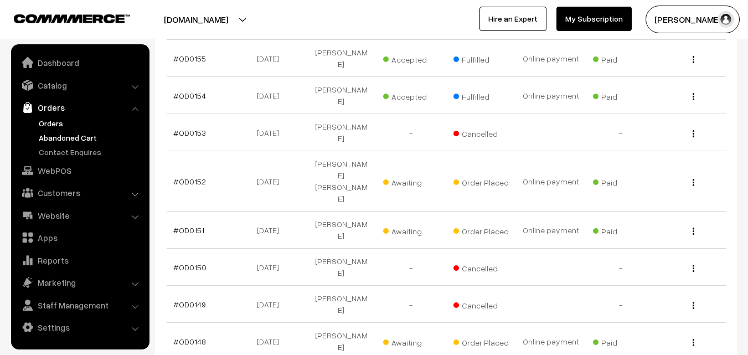
click at [65, 135] on link "Abandoned Cart" at bounding box center [91, 138] width 110 height 12
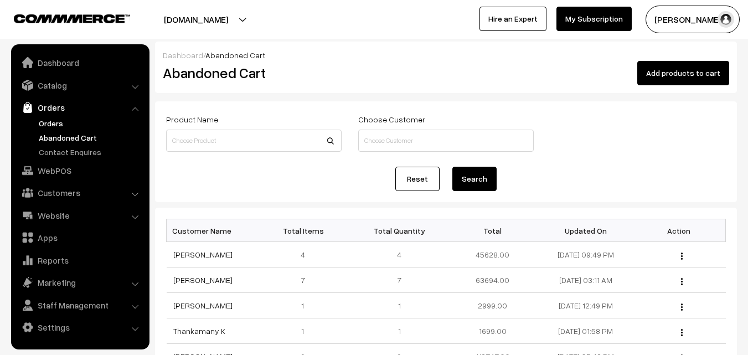
click at [47, 120] on link "Orders" at bounding box center [91, 123] width 110 height 12
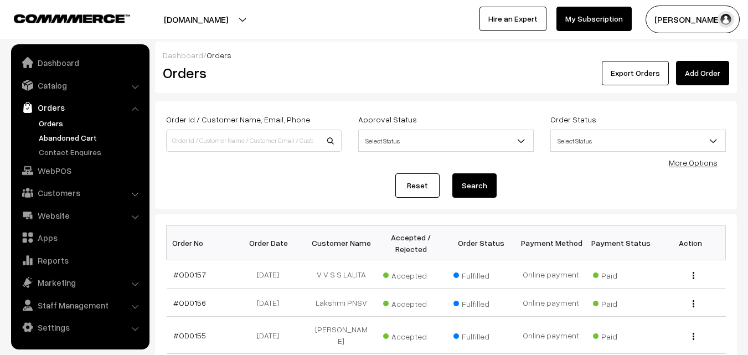
click at [56, 139] on link "Abandoned Cart" at bounding box center [91, 138] width 110 height 12
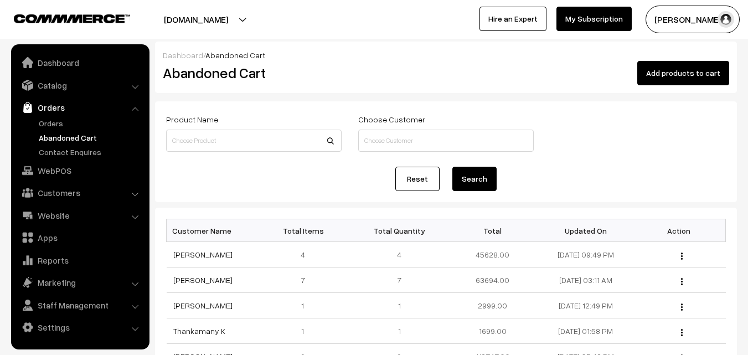
drag, startPoint x: 0, startPoint y: 172, endPoint x: 0, endPoint y: 241, distance: 68.6
drag, startPoint x: 0, startPoint y: 241, endPoint x: 0, endPoint y: 259, distance: 17.7
drag, startPoint x: 0, startPoint y: 260, endPoint x: 0, endPoint y: 267, distance: 6.6
click at [48, 118] on link "Orders" at bounding box center [91, 123] width 110 height 12
